Goal: Transaction & Acquisition: Purchase product/service

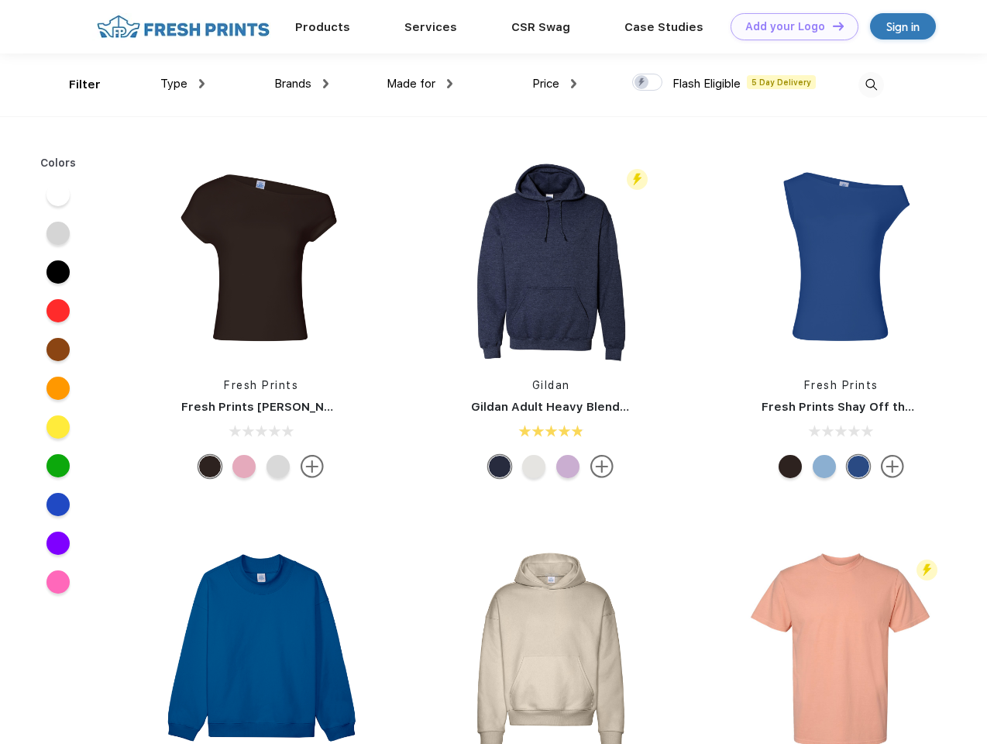
click at [789, 26] on link "Add your Logo Design Tool" at bounding box center [795, 26] width 128 height 27
click at [0, 0] on div "Design Tool" at bounding box center [0, 0] width 0 height 0
click at [832, 26] on link "Add your Logo Design Tool" at bounding box center [795, 26] width 128 height 27
click at [74, 84] on div "Filter" at bounding box center [85, 85] width 32 height 18
click at [183, 84] on span "Type" at bounding box center [173, 84] width 27 height 14
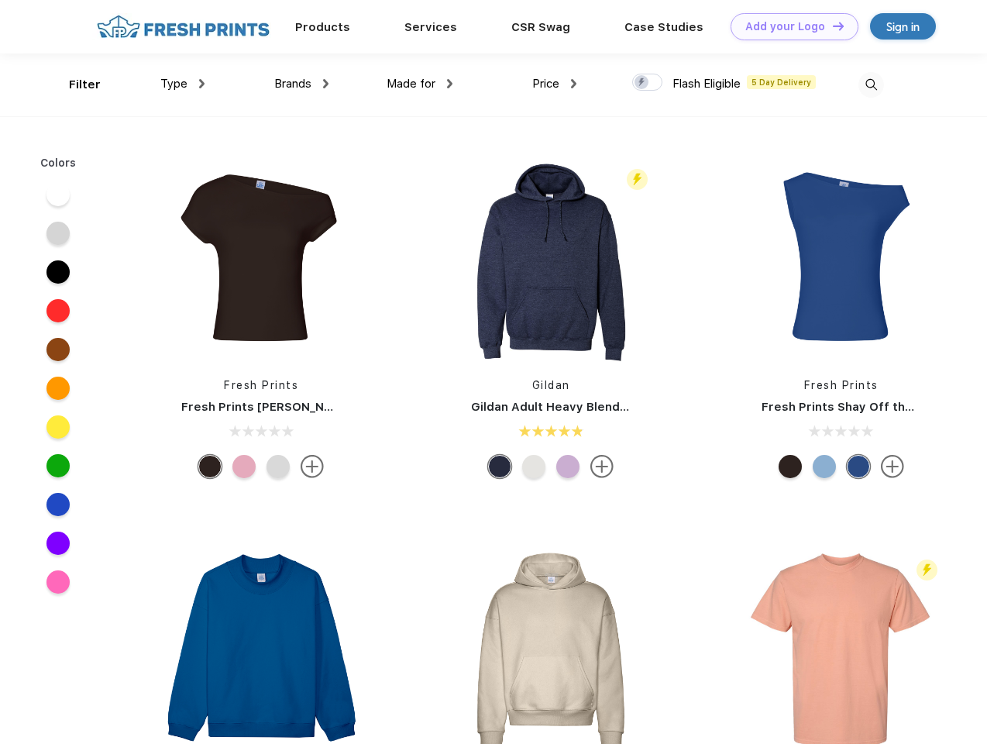
click at [301, 84] on span "Brands" at bounding box center [292, 84] width 37 height 14
click at [420, 84] on span "Made for" at bounding box center [411, 84] width 49 height 14
click at [555, 84] on span "Price" at bounding box center [545, 84] width 27 height 14
click at [648, 83] on div at bounding box center [647, 82] width 30 height 17
click at [642, 83] on input "checkbox" at bounding box center [637, 78] width 10 height 10
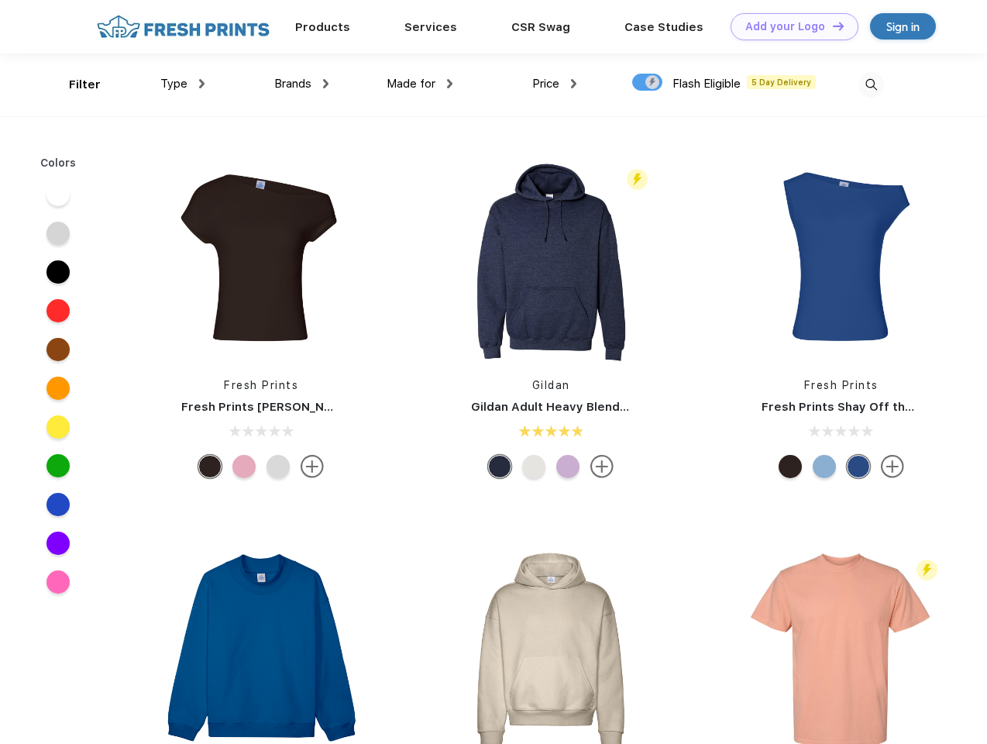
click at [871, 84] on img at bounding box center [872, 85] width 26 height 26
